Goal: Find specific page/section: Find specific page/section

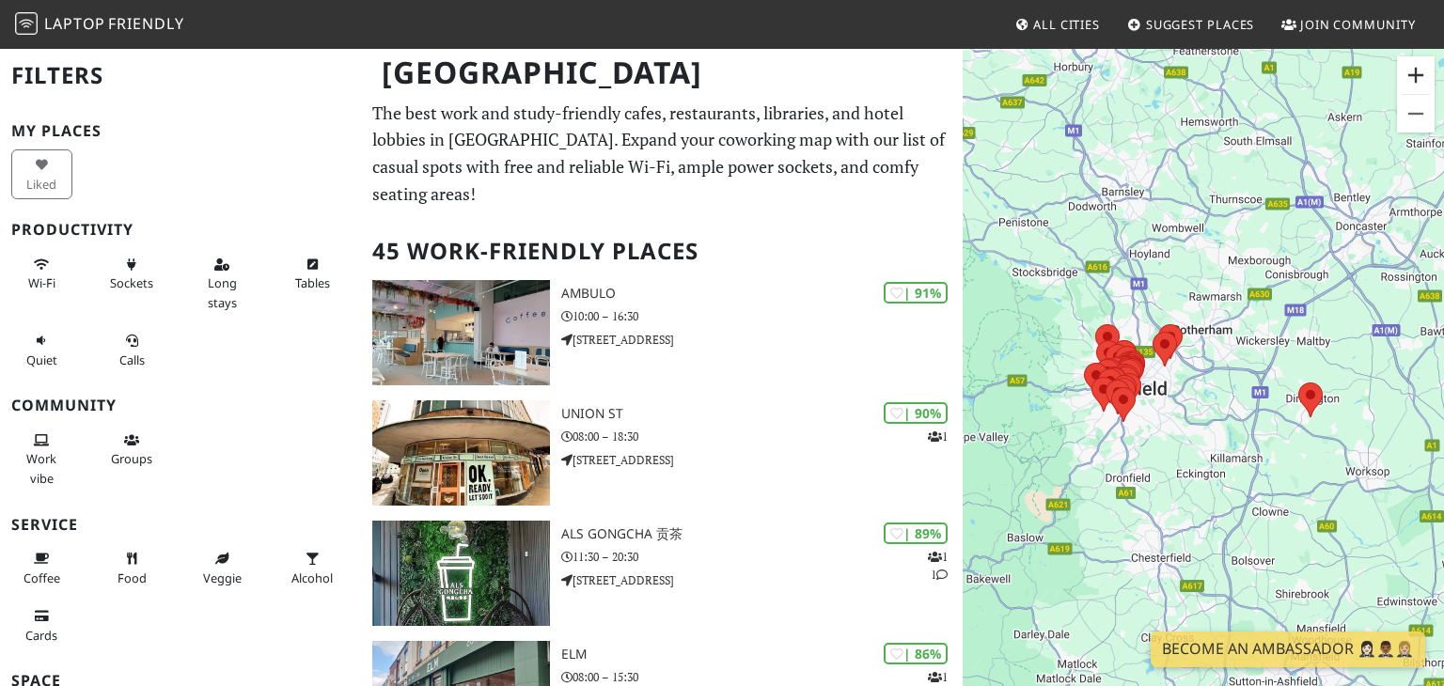
click at [1417, 71] on button "Zoom in" at bounding box center [1416, 75] width 38 height 38
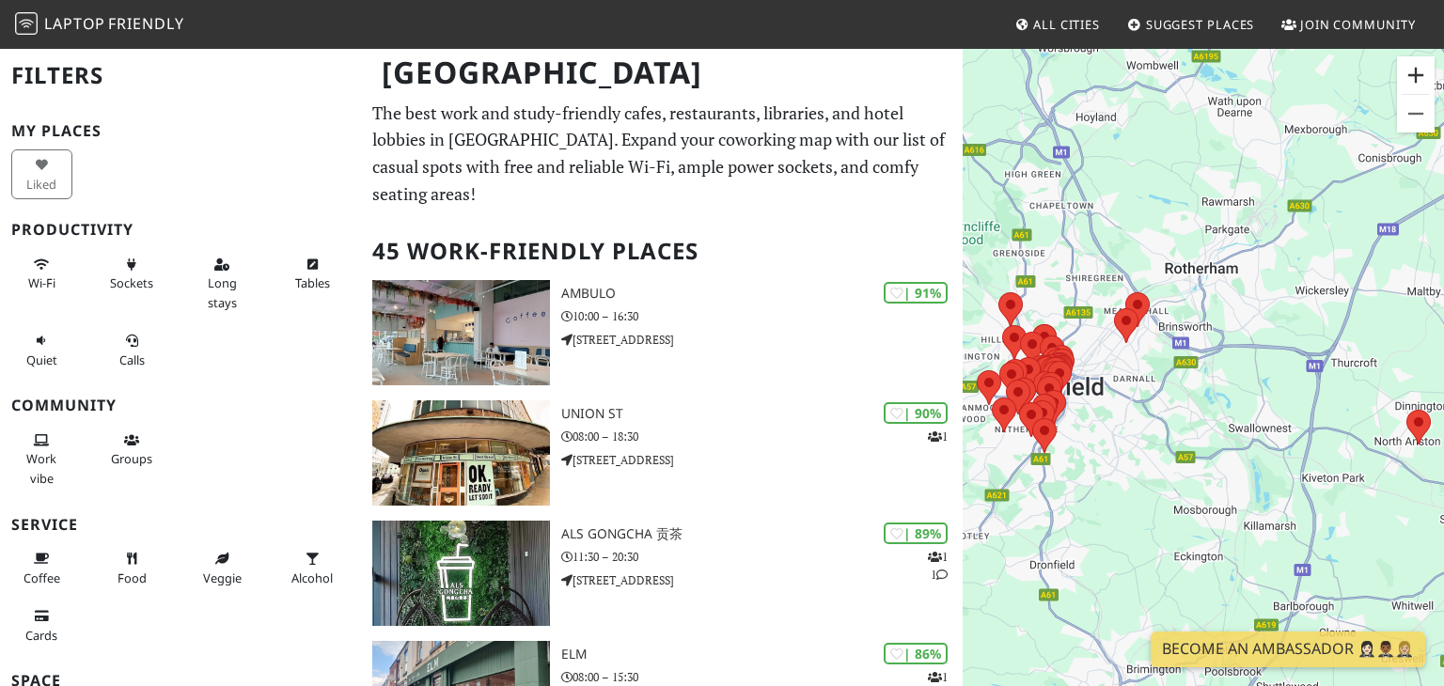
click at [1417, 71] on button "Zoom in" at bounding box center [1416, 75] width 38 height 38
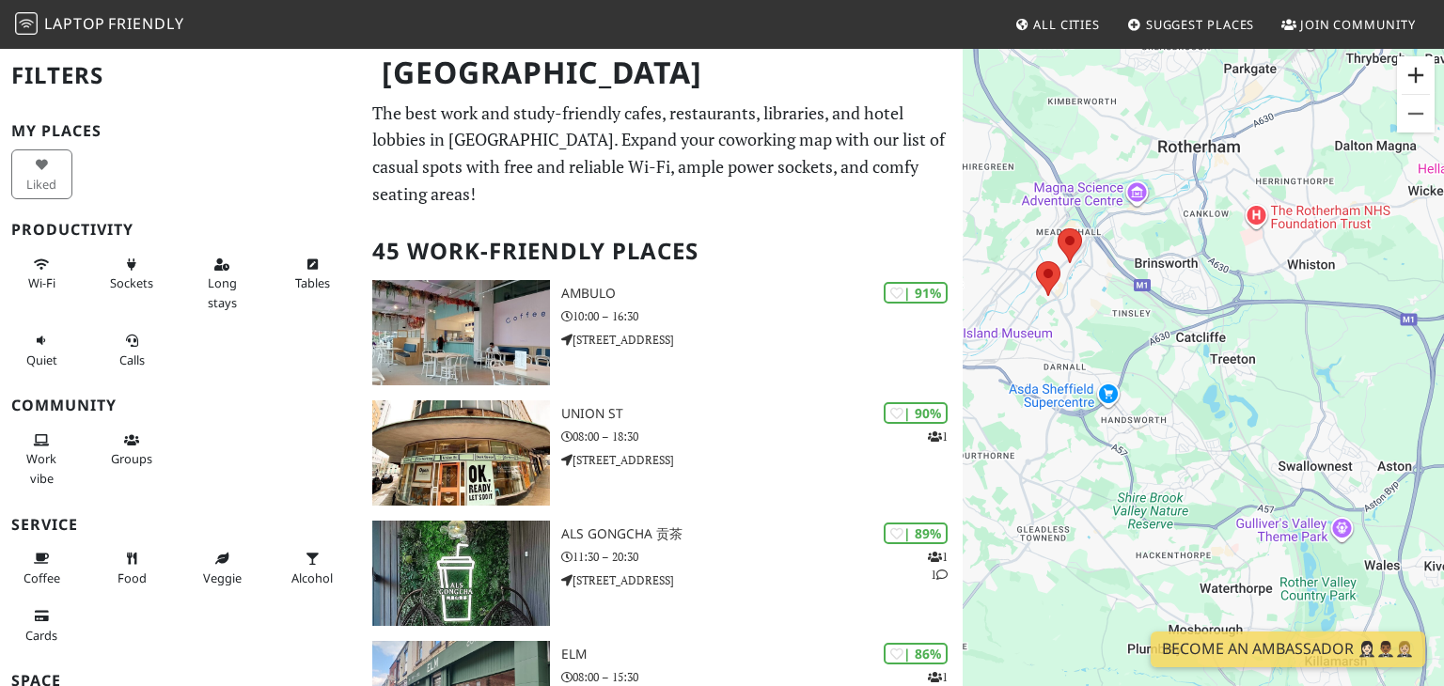
click at [1417, 71] on button "Zoom in" at bounding box center [1416, 75] width 38 height 38
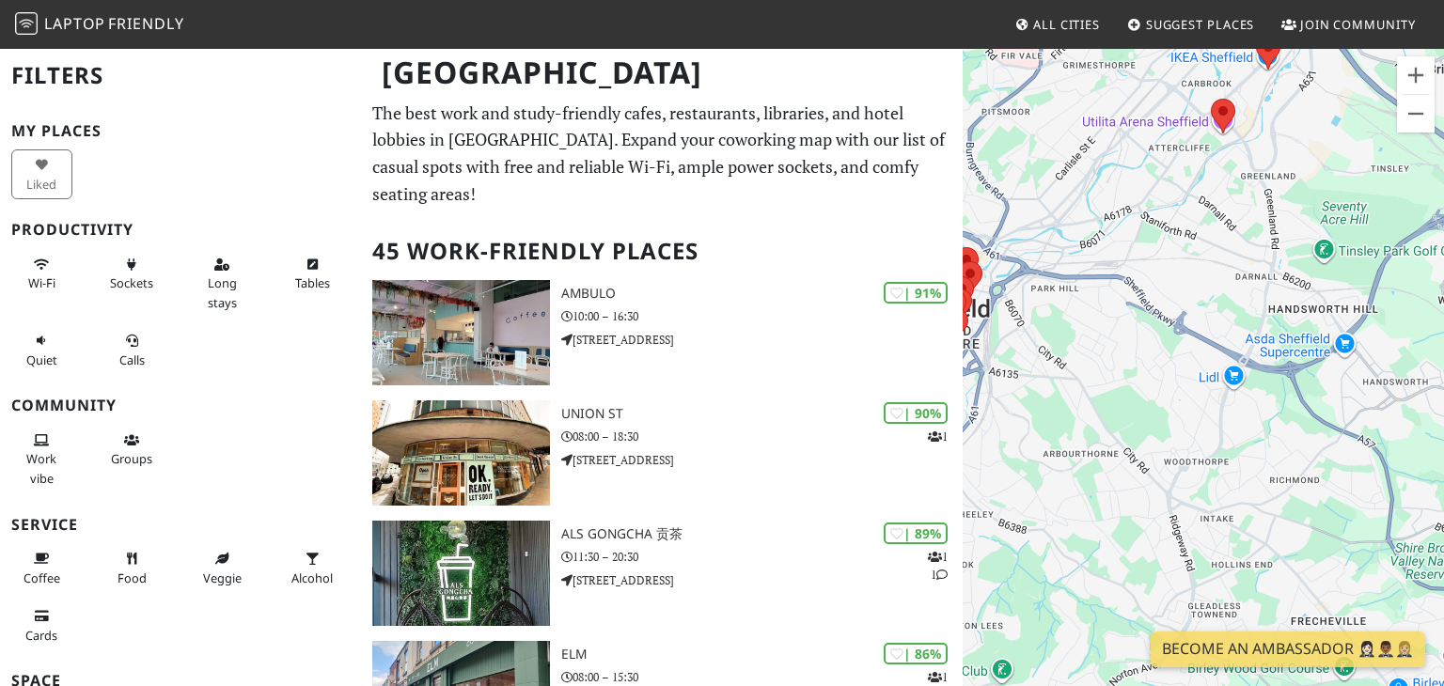
drag, startPoint x: 1105, startPoint y: 388, endPoint x: 1443, endPoint y: 317, distance: 344.9
click at [1443, 317] on html "Laptop Friendly All Cities Suggest Places Join Community Sheffield Filters My P…" at bounding box center [722, 343] width 1444 height 686
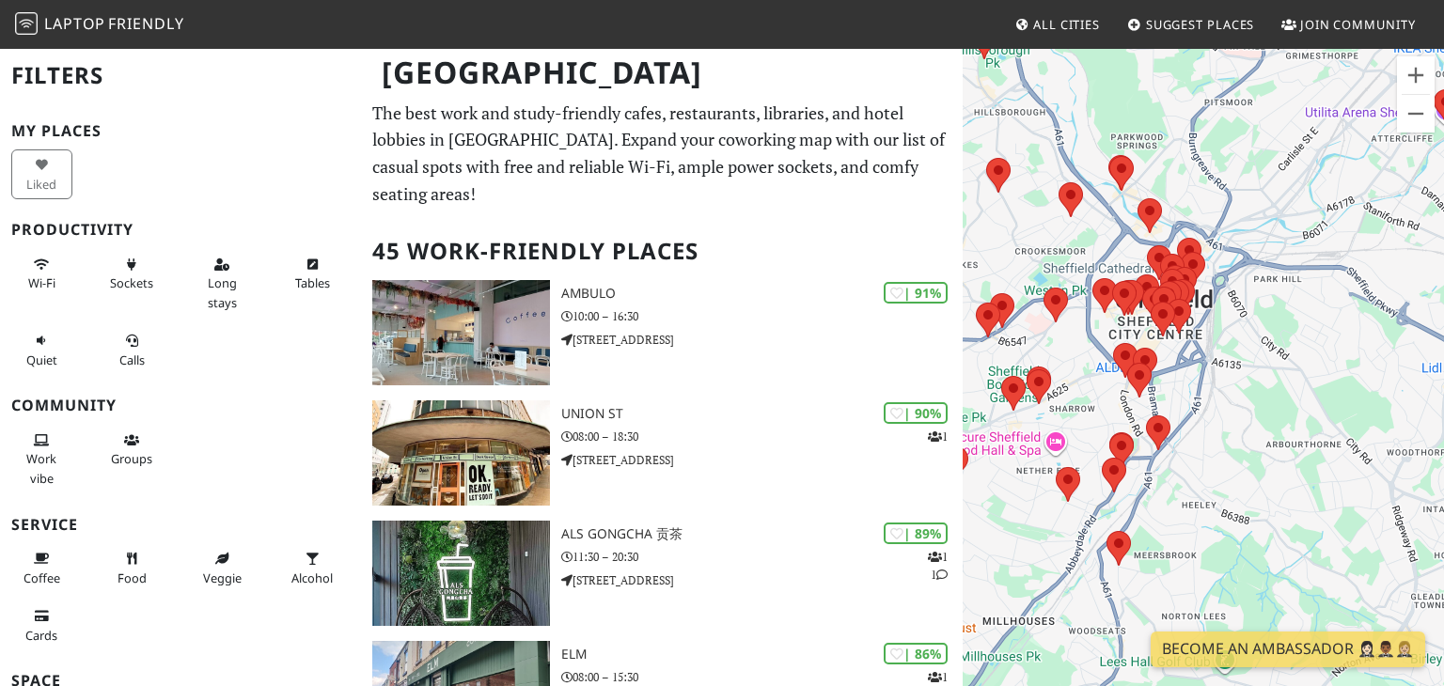
drag, startPoint x: 1074, startPoint y: 306, endPoint x: 1308, endPoint y: 298, distance: 234.2
click at [1308, 298] on div at bounding box center [1202, 390] width 481 height 686
click at [1409, 81] on button "Zoom in" at bounding box center [1416, 75] width 38 height 38
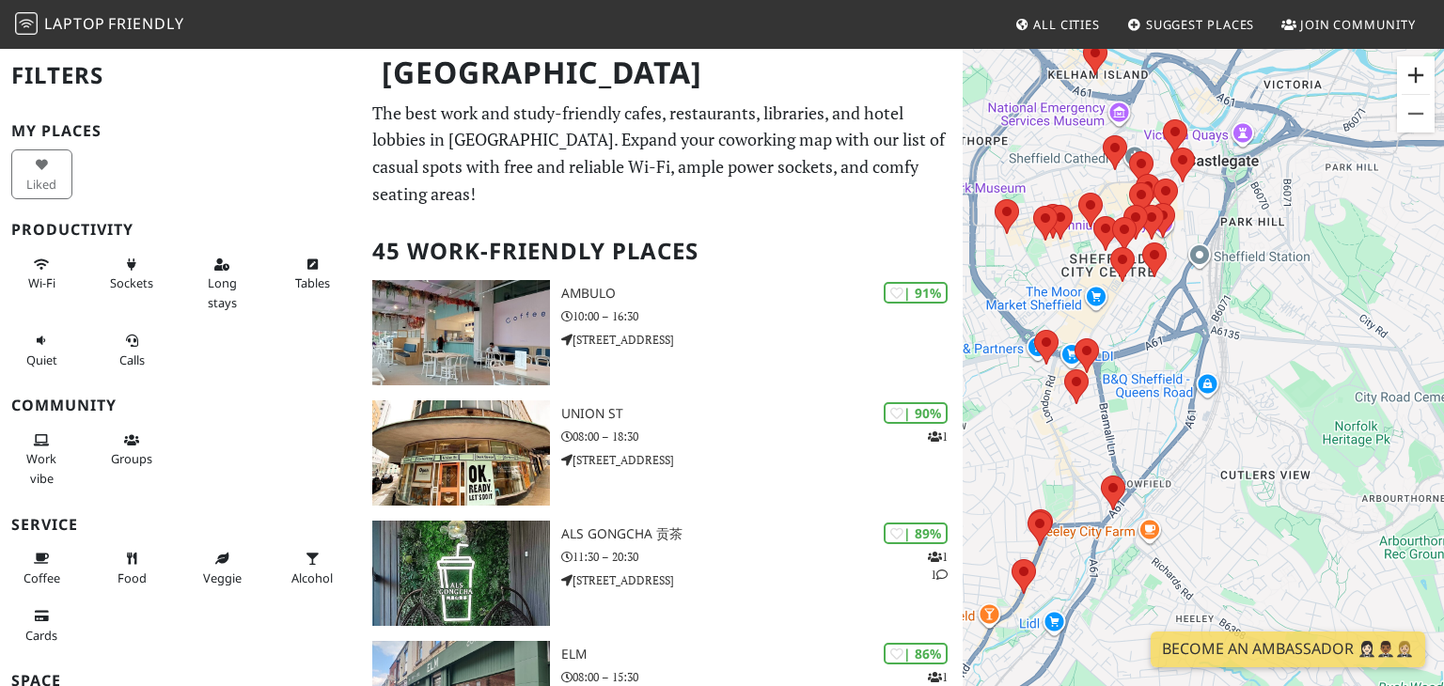
click at [1409, 81] on button "Zoom in" at bounding box center [1416, 75] width 38 height 38
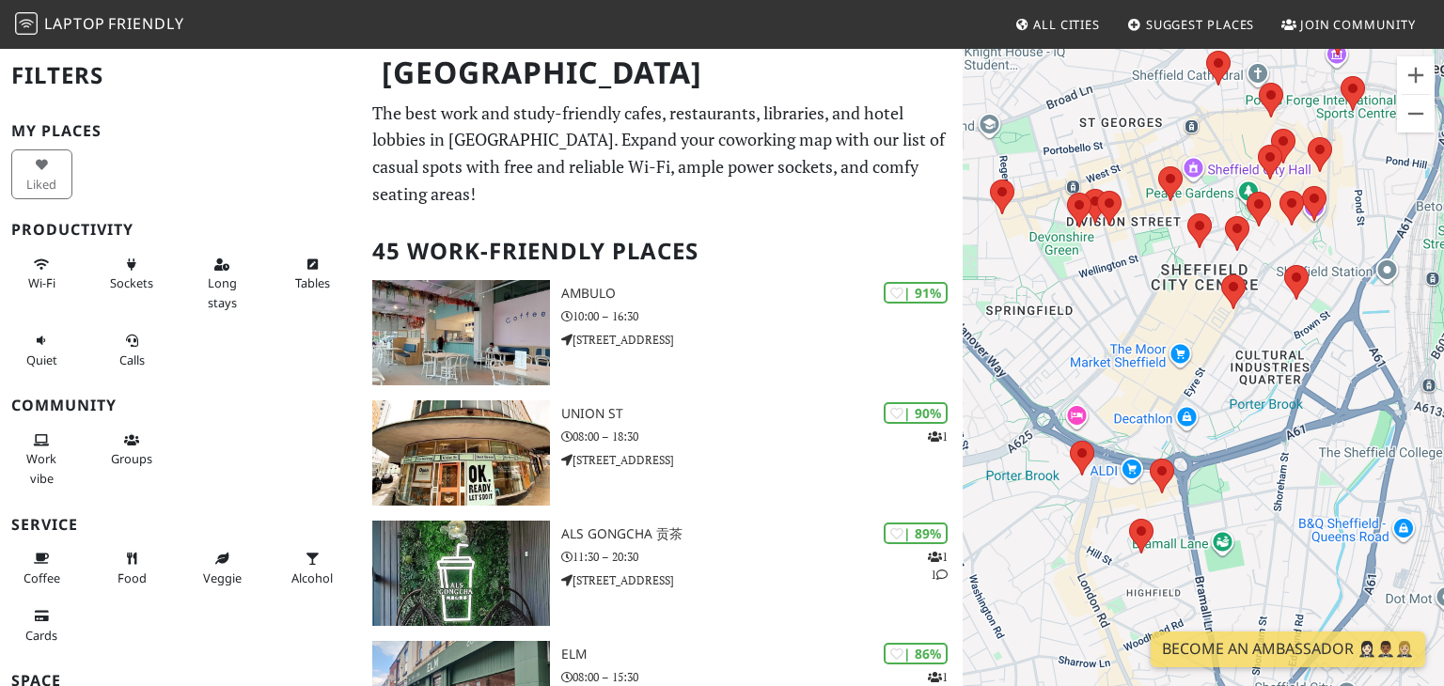
drag, startPoint x: 1142, startPoint y: 286, endPoint x: 1343, endPoint y: 426, distance: 245.1
click at [1343, 426] on div at bounding box center [1202, 390] width 481 height 686
click at [1409, 78] on button "Zoom in" at bounding box center [1416, 75] width 38 height 38
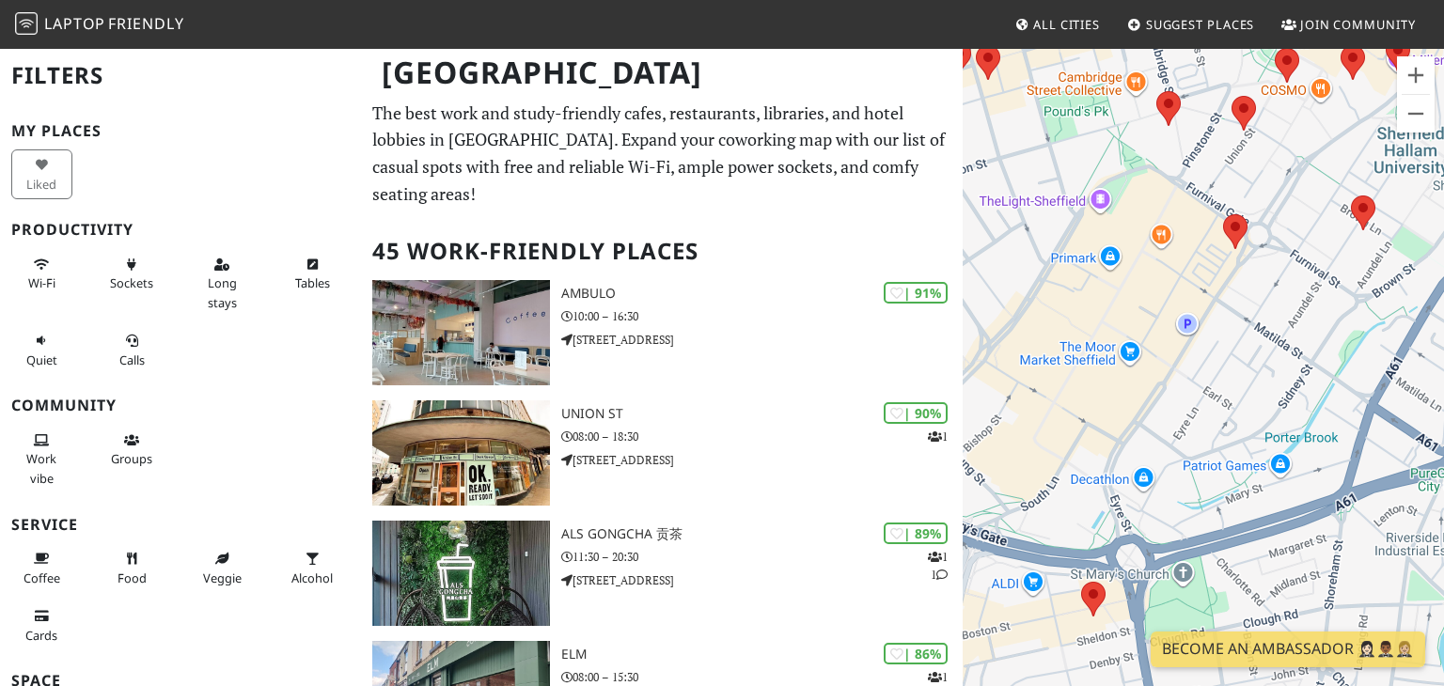
drag, startPoint x: 1273, startPoint y: 396, endPoint x: 1246, endPoint y: 412, distance: 30.8
click at [1246, 412] on div at bounding box center [1202, 390] width 481 height 686
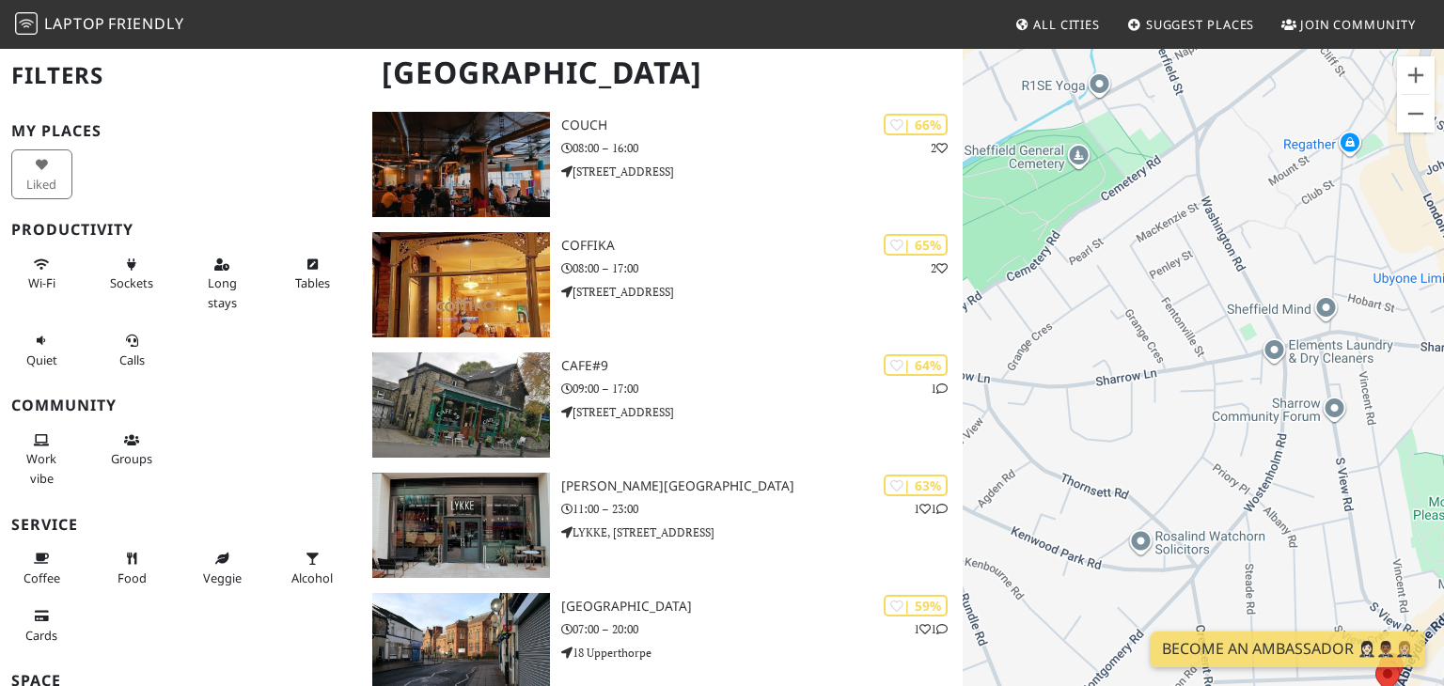
scroll to position [2812, 0]
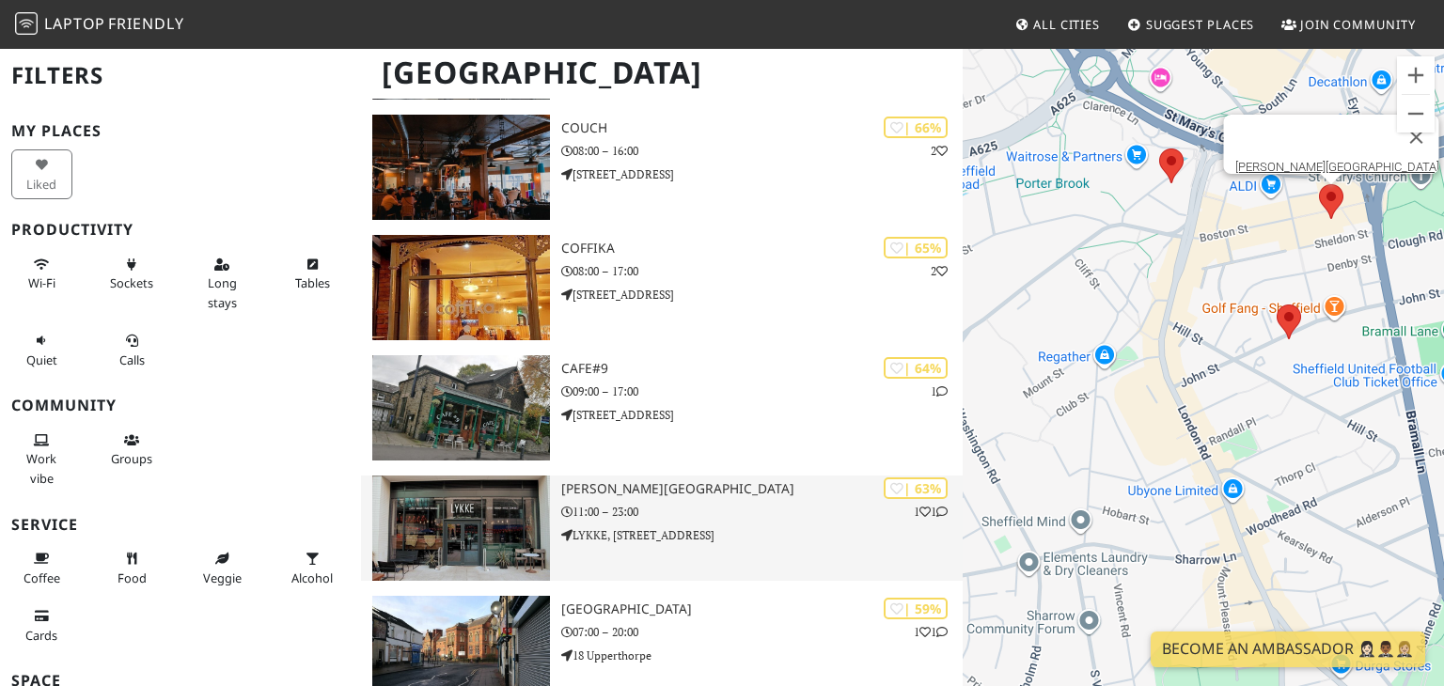
click at [791, 525] on div "| 63% 1 1 LYKKE Sheffield 11:00 – 23:00 LYKKE, Unit 8, 11 New Era Square" at bounding box center [761, 528] width 401 height 105
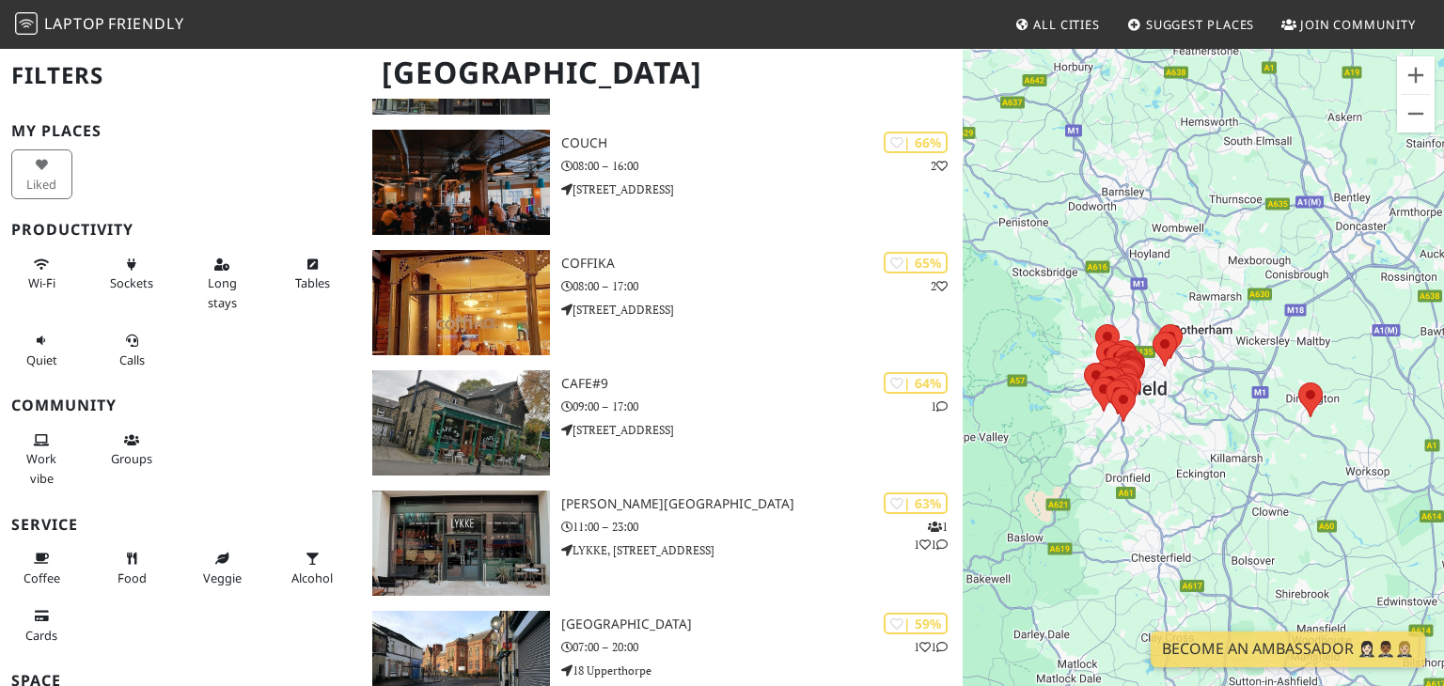
scroll to position [2812, 0]
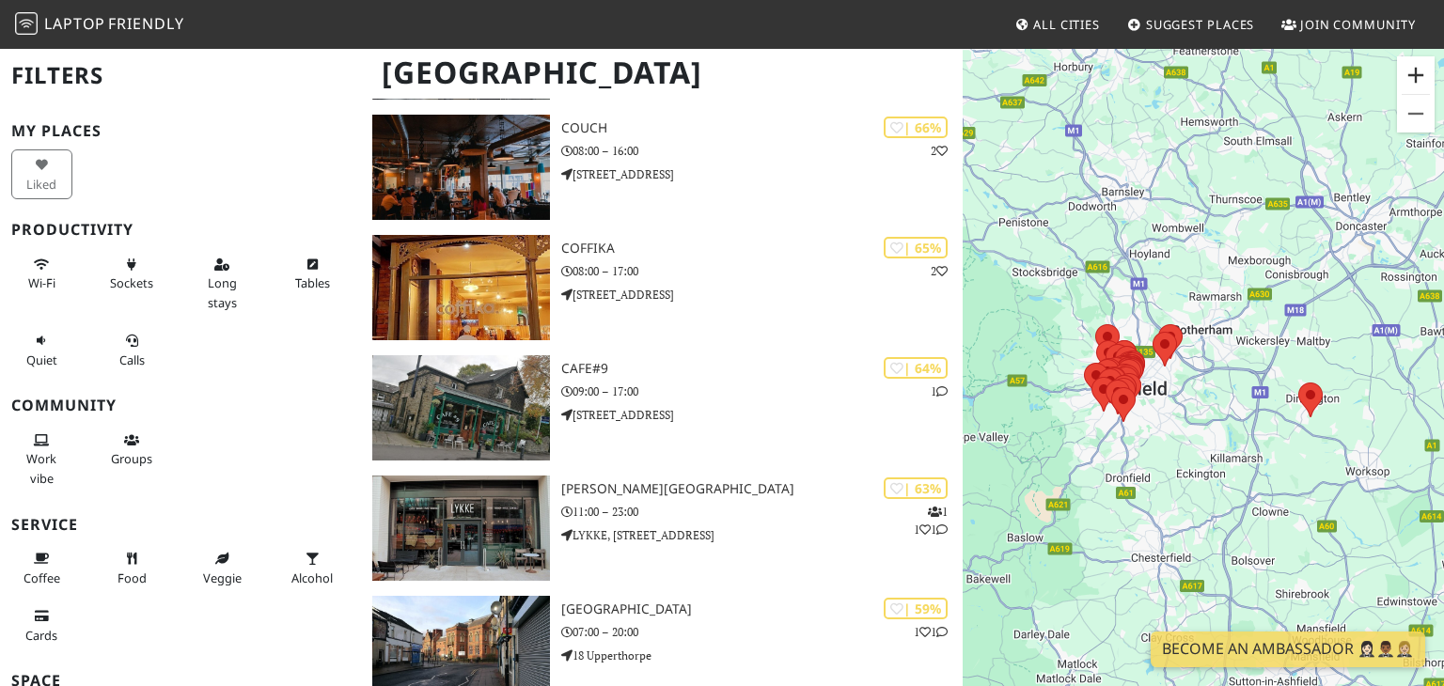
click at [1421, 71] on button "Zoom in" at bounding box center [1416, 75] width 38 height 38
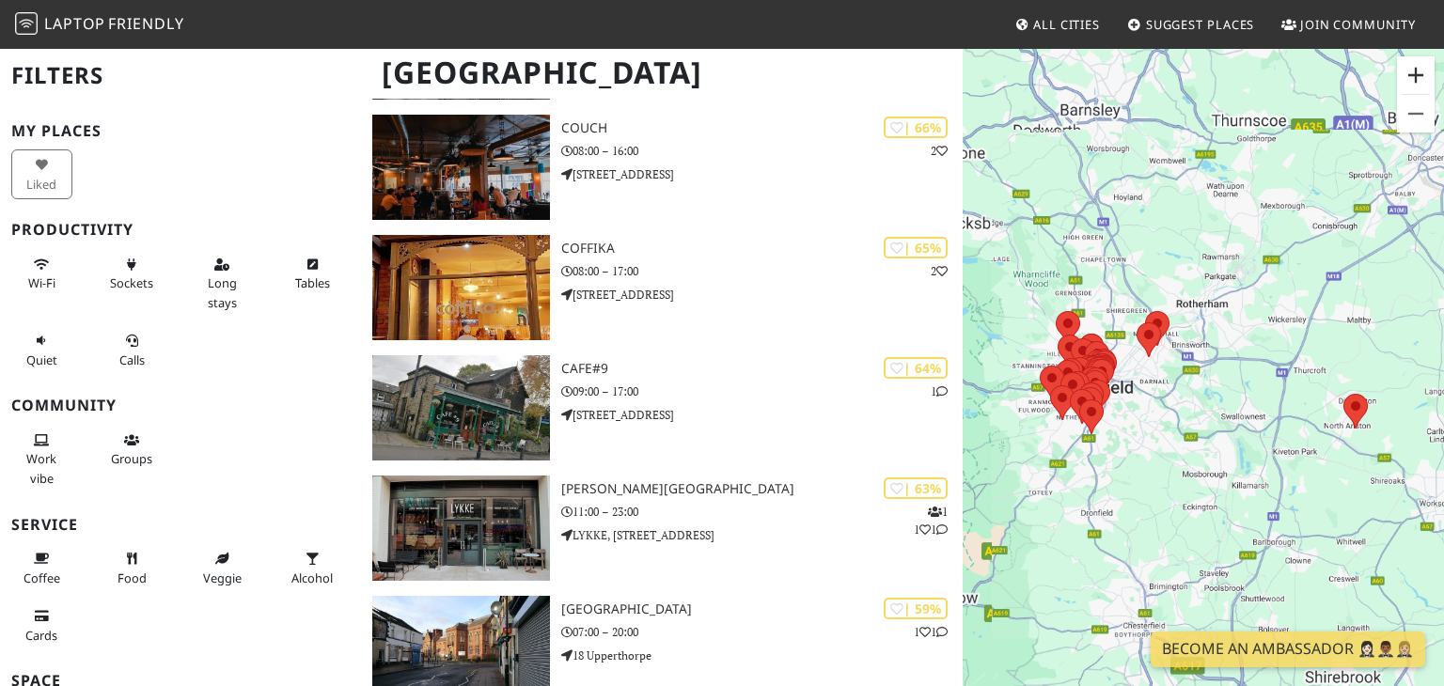
click at [1421, 71] on button "Zoom in" at bounding box center [1416, 75] width 38 height 38
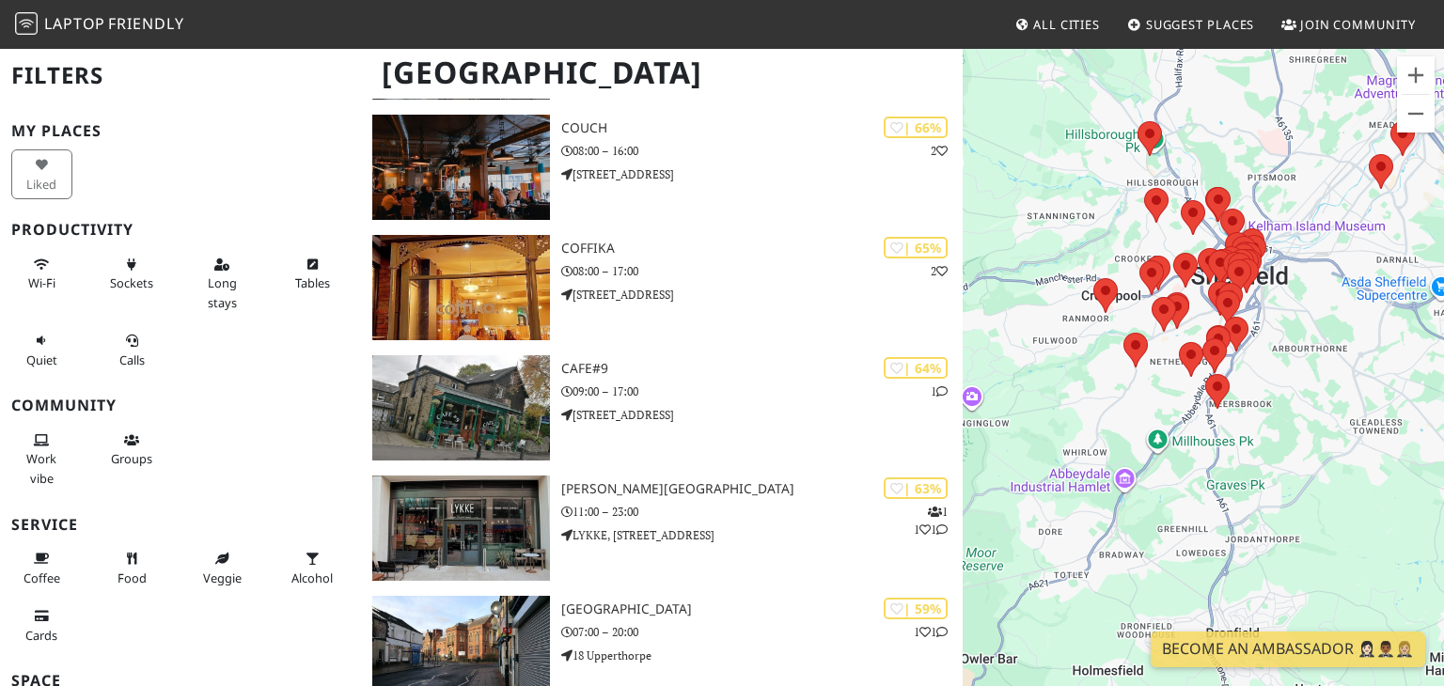
drag, startPoint x: 1040, startPoint y: 378, endPoint x: 1382, endPoint y: 270, distance: 357.9
click at [1382, 270] on div at bounding box center [1202, 390] width 481 height 686
click at [1413, 84] on button "Zoom in" at bounding box center [1416, 75] width 38 height 38
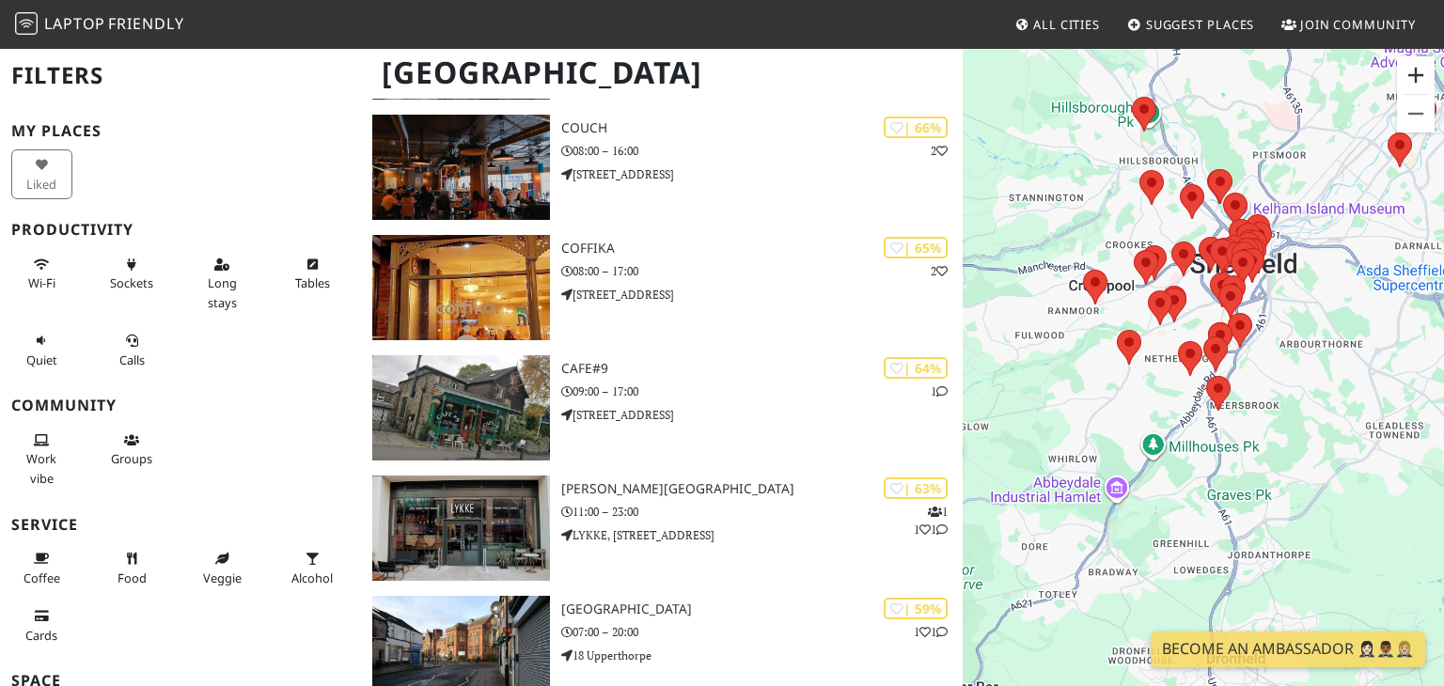
click at [1413, 84] on button "Zoom in" at bounding box center [1416, 75] width 38 height 38
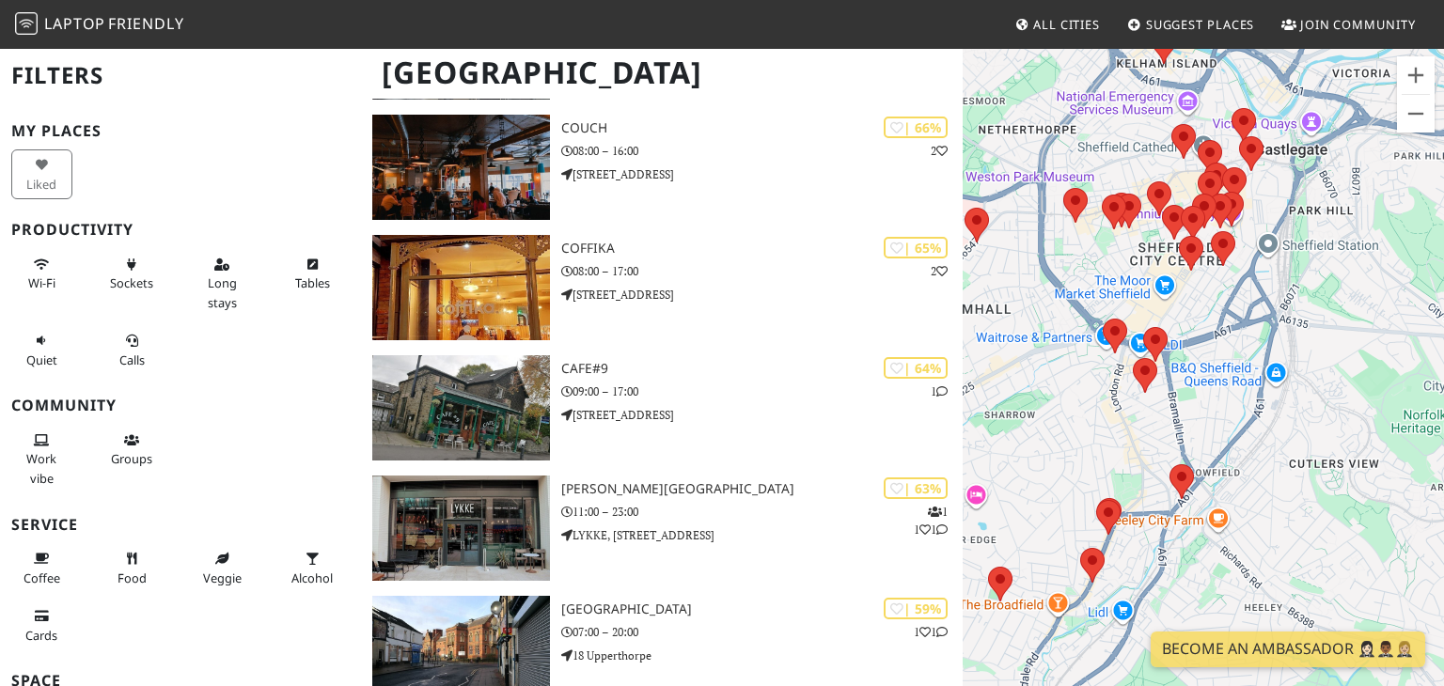
drag, startPoint x: 1347, startPoint y: 193, endPoint x: 1185, endPoint y: 461, distance: 313.7
click at [1185, 461] on div at bounding box center [1202, 390] width 481 height 686
click at [1411, 85] on button "Zoom in" at bounding box center [1416, 75] width 38 height 38
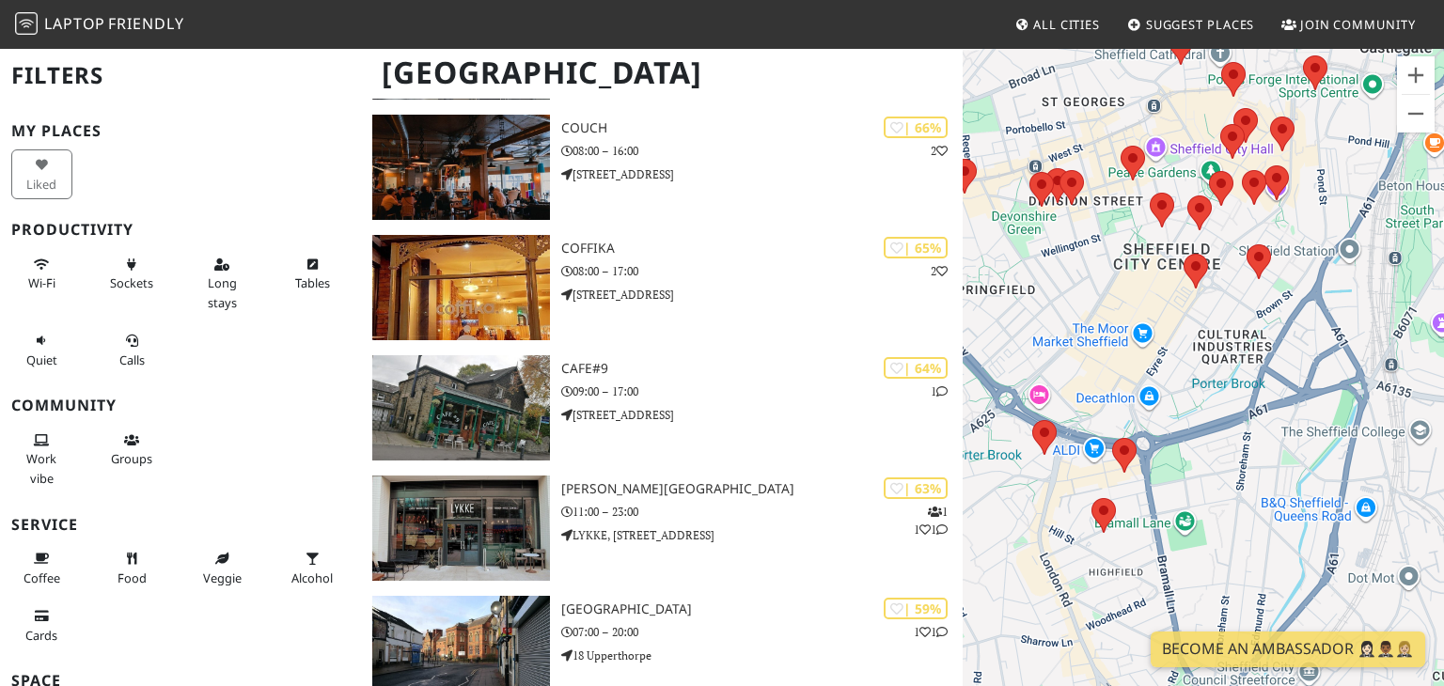
drag, startPoint x: 1261, startPoint y: 194, endPoint x: 1280, endPoint y: 338, distance: 145.9
click at [1280, 338] on div at bounding box center [1202, 390] width 481 height 686
click at [1413, 85] on button "Zoom in" at bounding box center [1416, 75] width 38 height 38
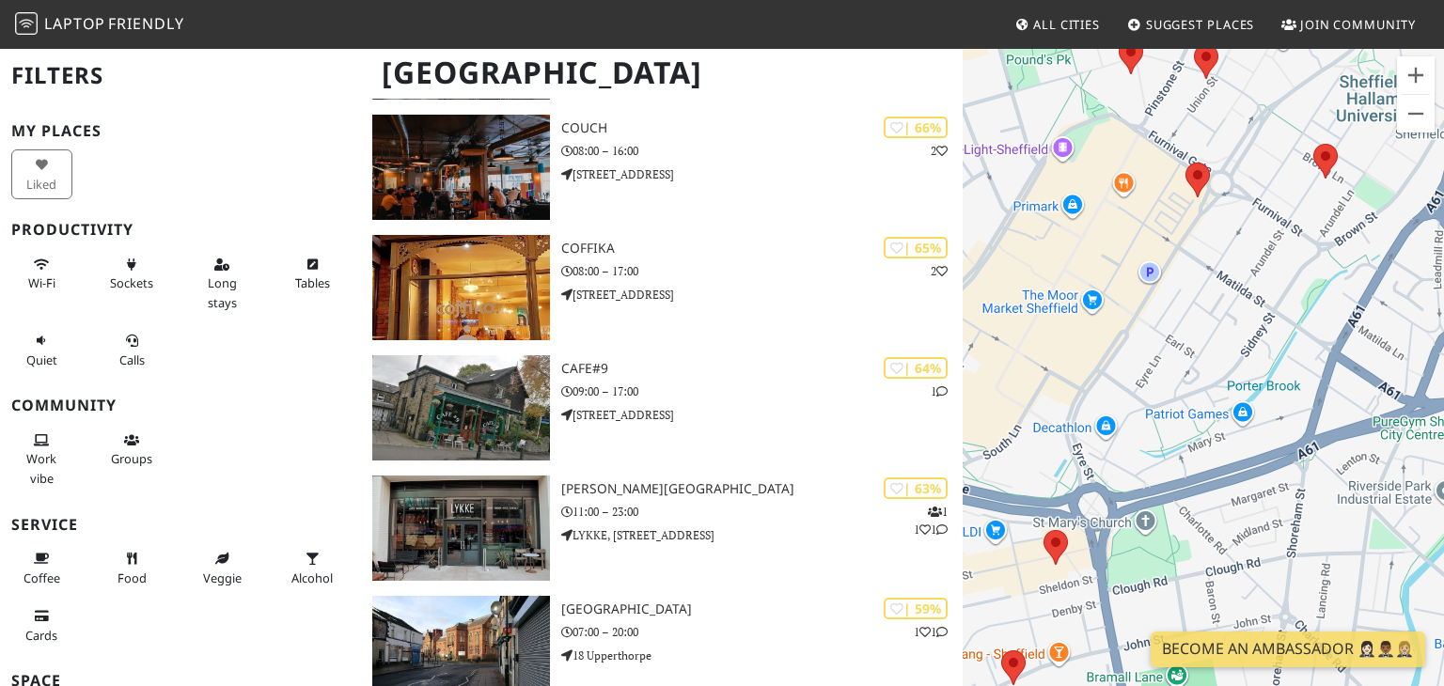
drag, startPoint x: 1260, startPoint y: 342, endPoint x: 1272, endPoint y: 351, distance: 14.7
click at [1272, 351] on div at bounding box center [1202, 390] width 481 height 686
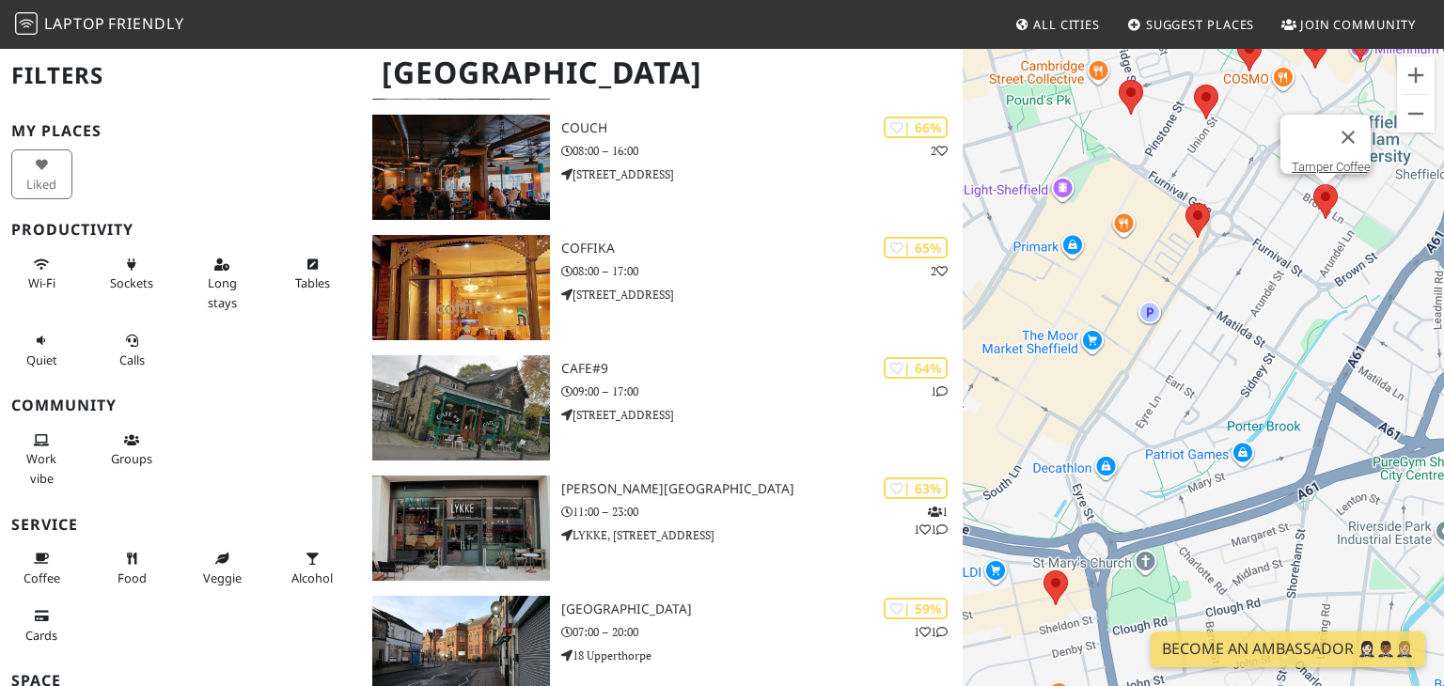
click at [1313, 184] on area at bounding box center [1313, 184] width 0 height 0
click at [1316, 160] on link "Tamper Coffee" at bounding box center [1330, 167] width 79 height 14
